Goal: Task Accomplishment & Management: Manage account settings

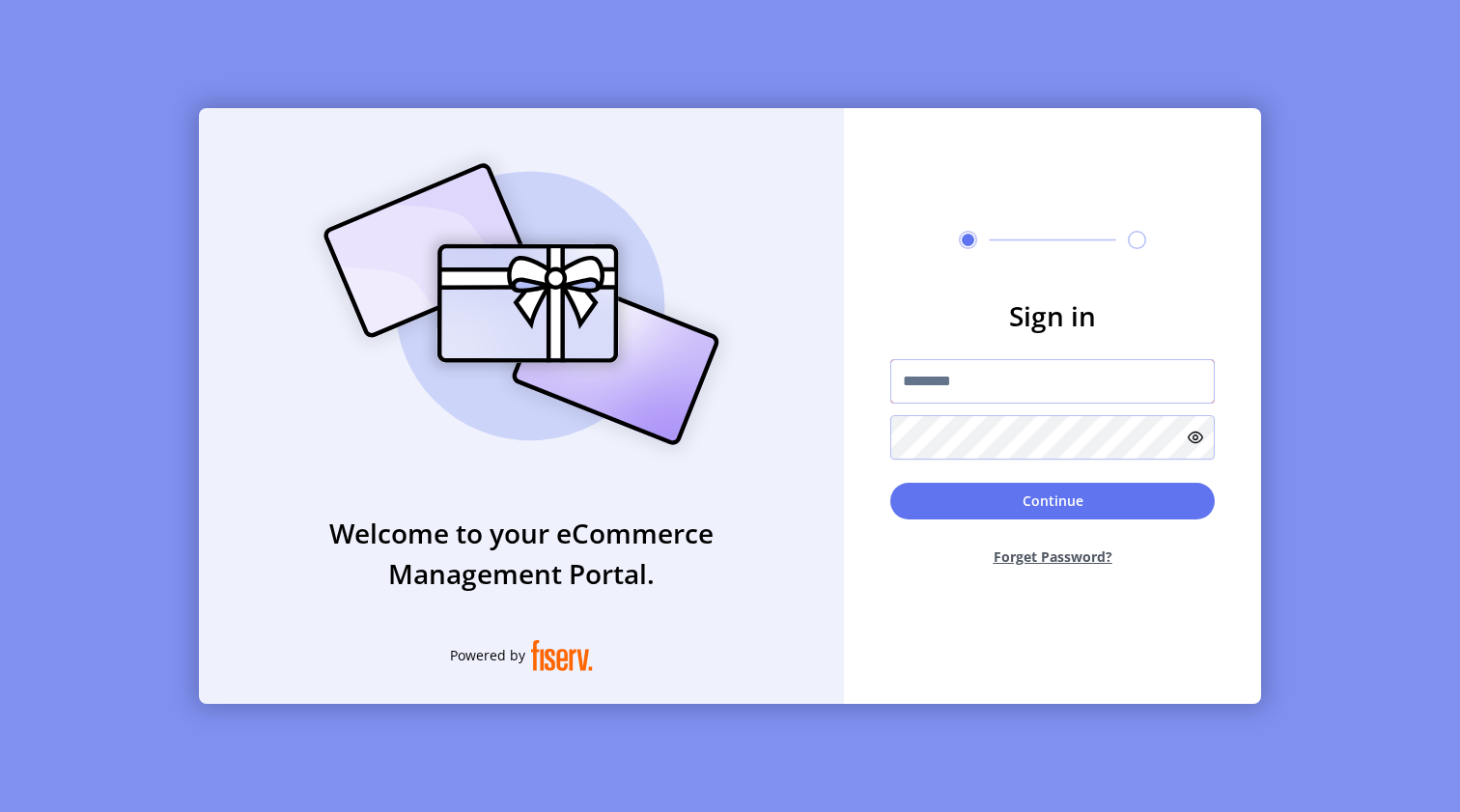
type input "**********"
click at [927, 498] on button "Continue" at bounding box center [1052, 500] width 325 height 37
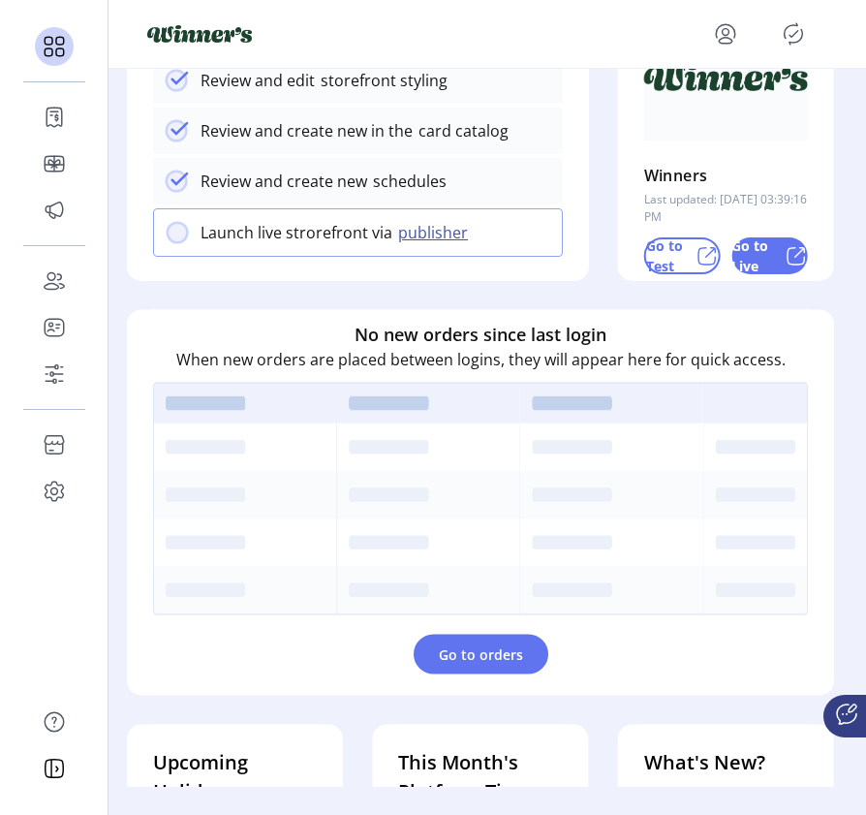
scroll to position [316, 0]
